Goal: Information Seeking & Learning: Learn about a topic

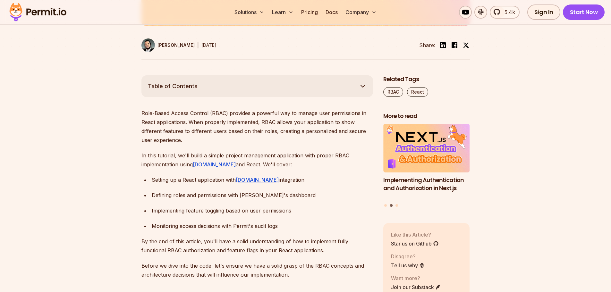
scroll to position [312, 0]
click at [362, 86] on icon "button" at bounding box center [363, 87] width 8 height 8
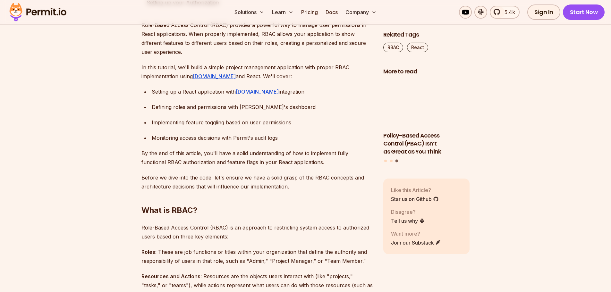
scroll to position [536, 0]
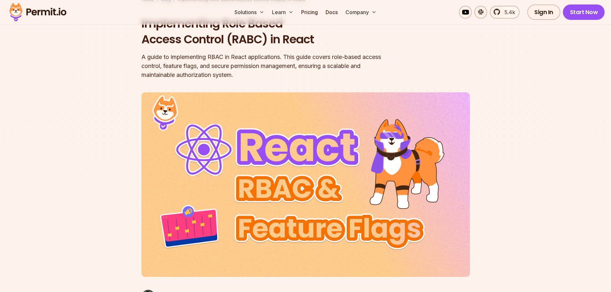
scroll to position [0, 0]
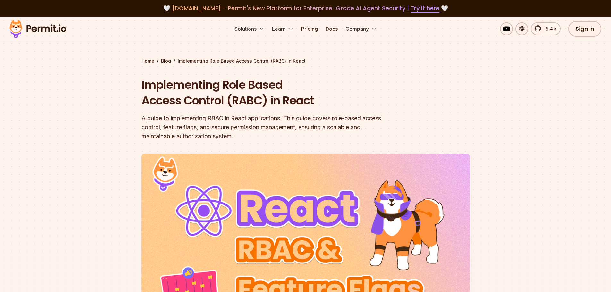
click at [222, 83] on h1 "Implementing Role Based Access Control (RABC) in React" at bounding box center [264, 93] width 246 height 32
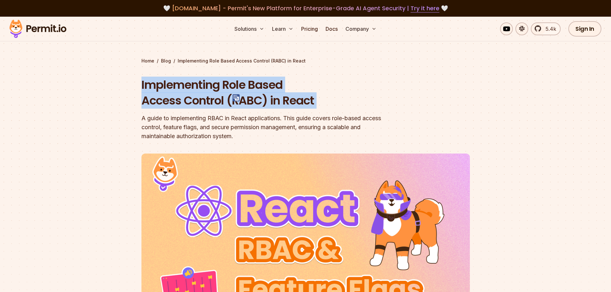
click at [222, 83] on h1 "Implementing Role Based Access Control (RABC) in React" at bounding box center [264, 93] width 246 height 32
copy h1 "Implementing Role Based Access Control (RABC) in React"
click at [183, 211] on img at bounding box center [305, 246] width 328 height 185
click at [240, 98] on h1 "Implementing Role Based Access Control (RABC) in React" at bounding box center [264, 93] width 246 height 32
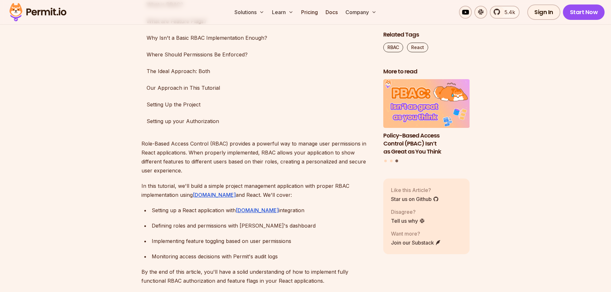
scroll to position [415, 0]
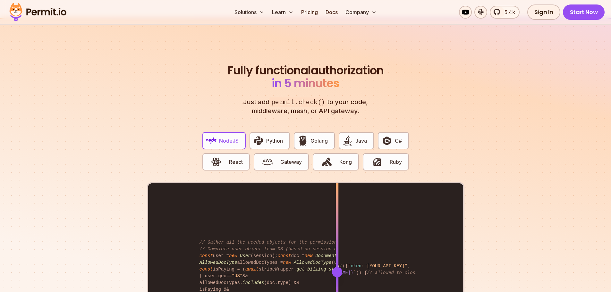
scroll to position [1172, 0]
click at [235, 158] on span "React" at bounding box center [236, 162] width 14 height 8
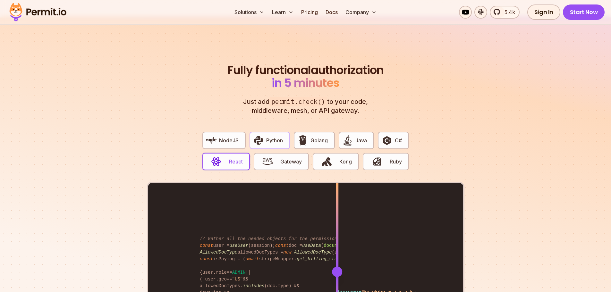
click at [265, 132] on button "Python" at bounding box center [269, 140] width 40 height 17
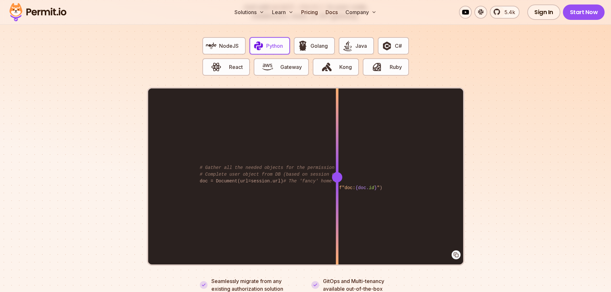
scroll to position [1266, 0]
click at [227, 63] on button "React" at bounding box center [225, 66] width 47 height 17
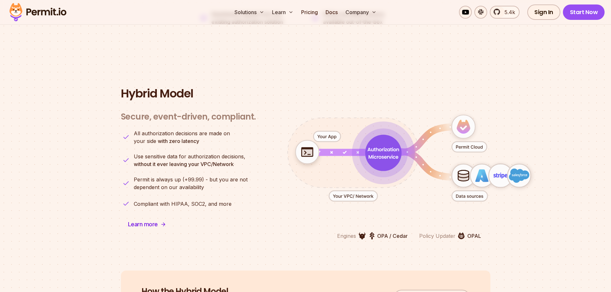
scroll to position [1533, 0]
click at [468, 190] on icon "animation" at bounding box center [469, 195] width 36 height 11
click at [464, 194] on icon "animation" at bounding box center [468, 195] width 27 height 3
click at [481, 172] on icon "animation" at bounding box center [481, 175] width 12 height 13
click at [438, 186] on icon "animation" at bounding box center [408, 158] width 283 height 124
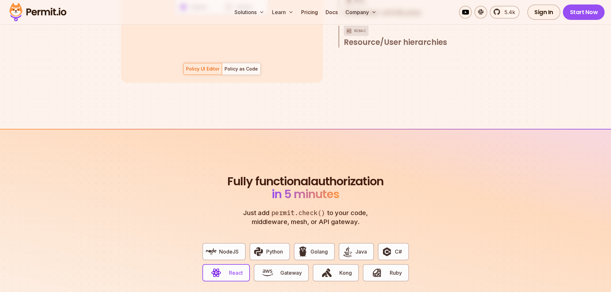
scroll to position [978, 0]
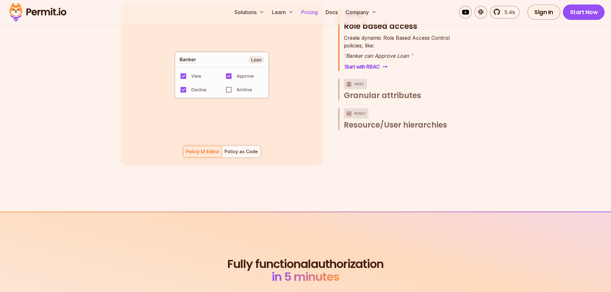
click at [314, 10] on link "Pricing" at bounding box center [309, 12] width 22 height 13
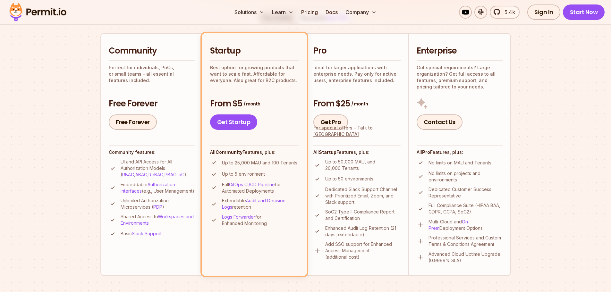
scroll to position [159, 0]
